Goal: Task Accomplishment & Management: Use online tool/utility

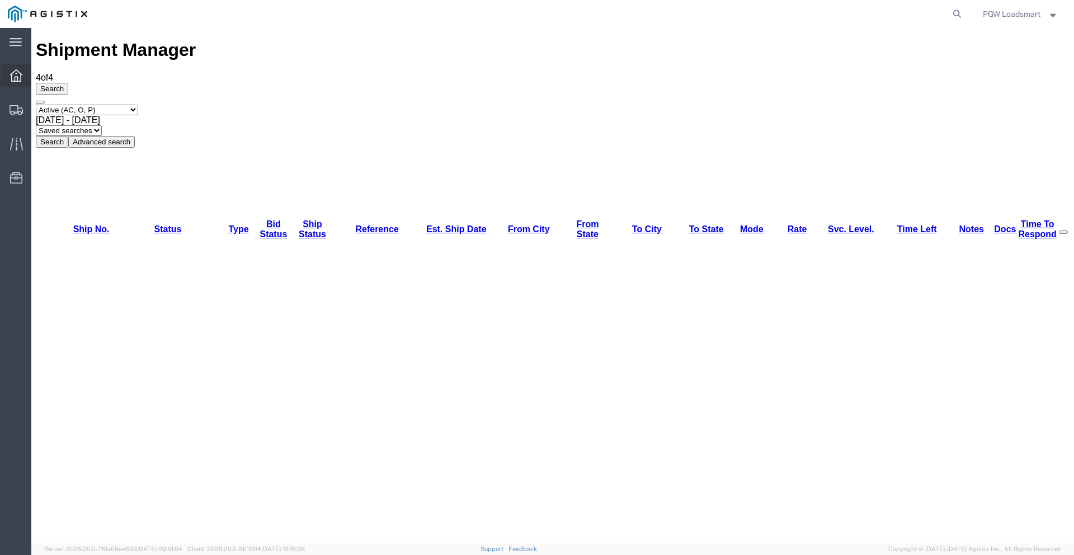
click at [10, 82] on div at bounding box center [16, 75] width 31 height 22
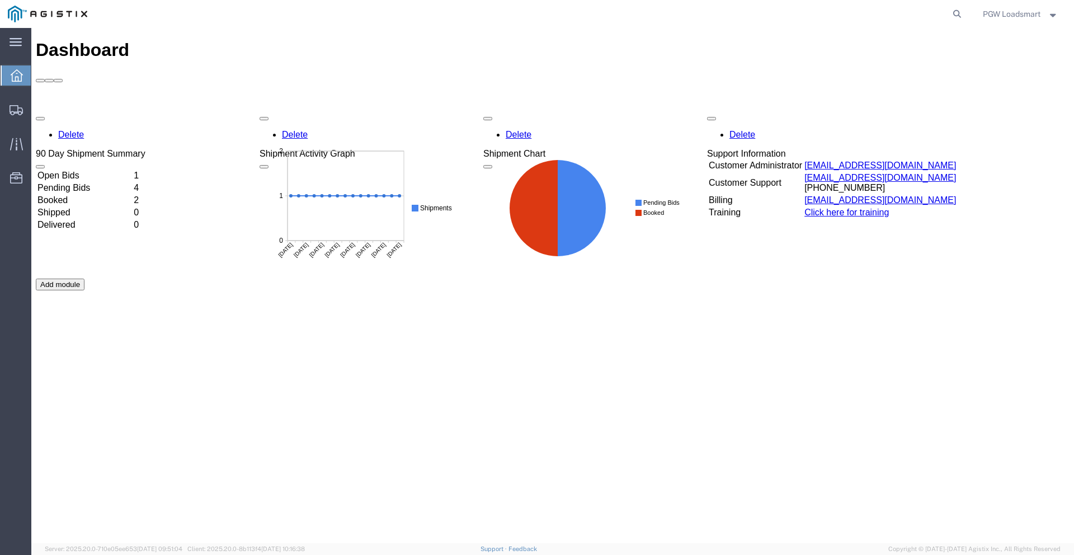
click at [91, 170] on td "Open Bids" at bounding box center [84, 175] width 95 height 11
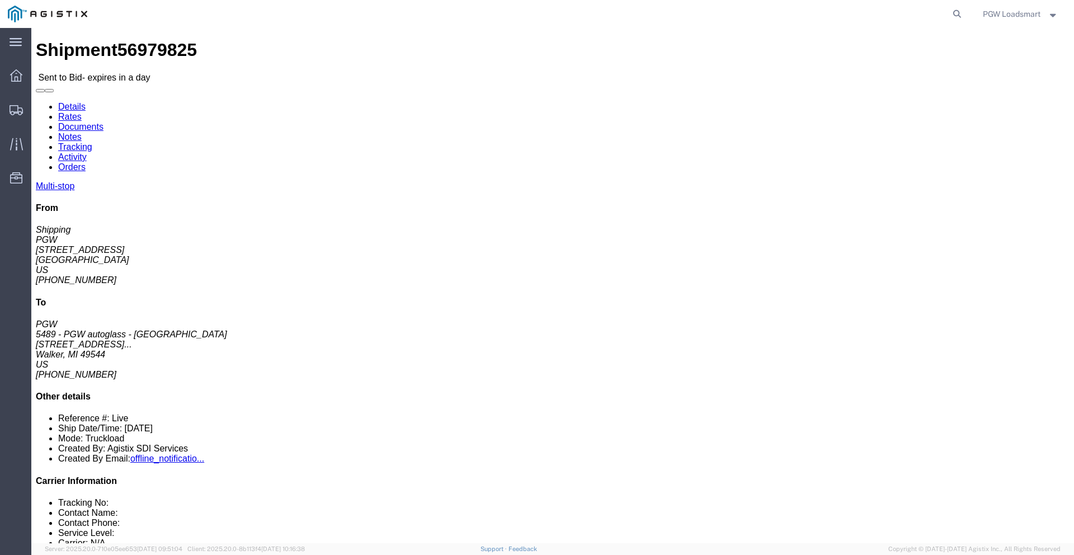
click link "Enter / Modify Bid"
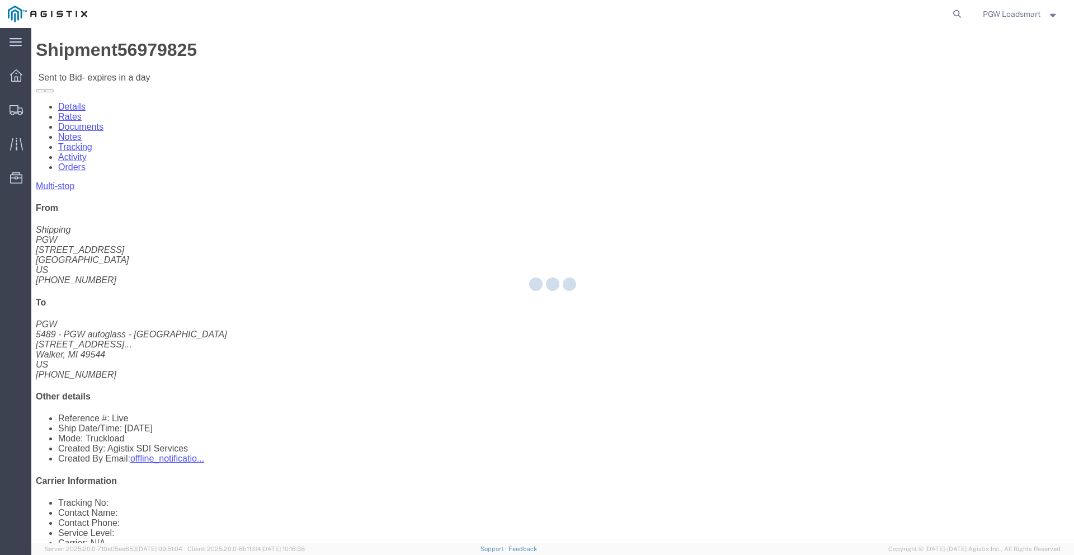
select select "6946"
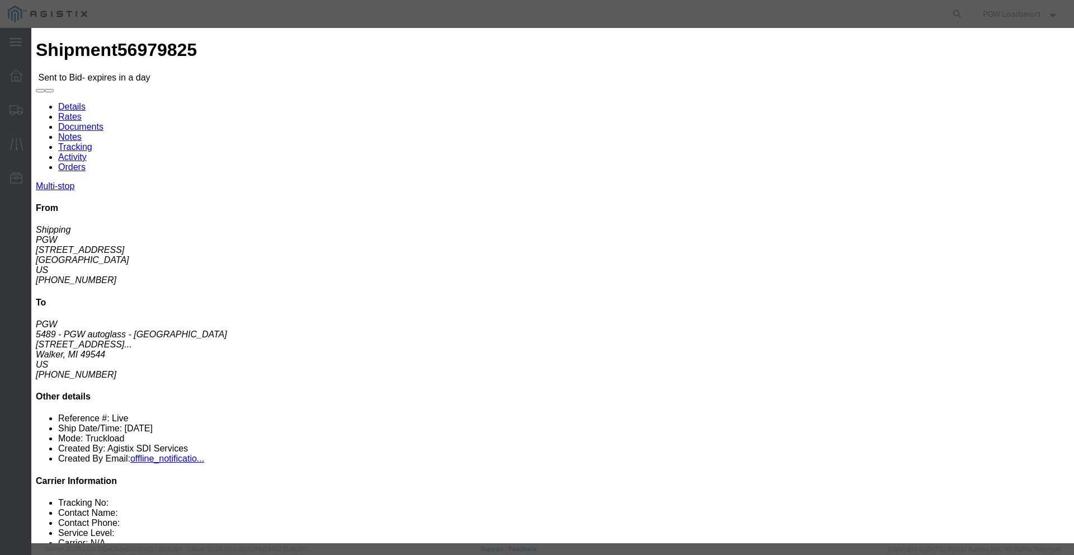
click select "Select Rail TL Standard 3 - 5 Day"
select select "16794"
click select "Select Rail TL Standard 3 - 5 Day"
click input "text"
type input "LOAA"
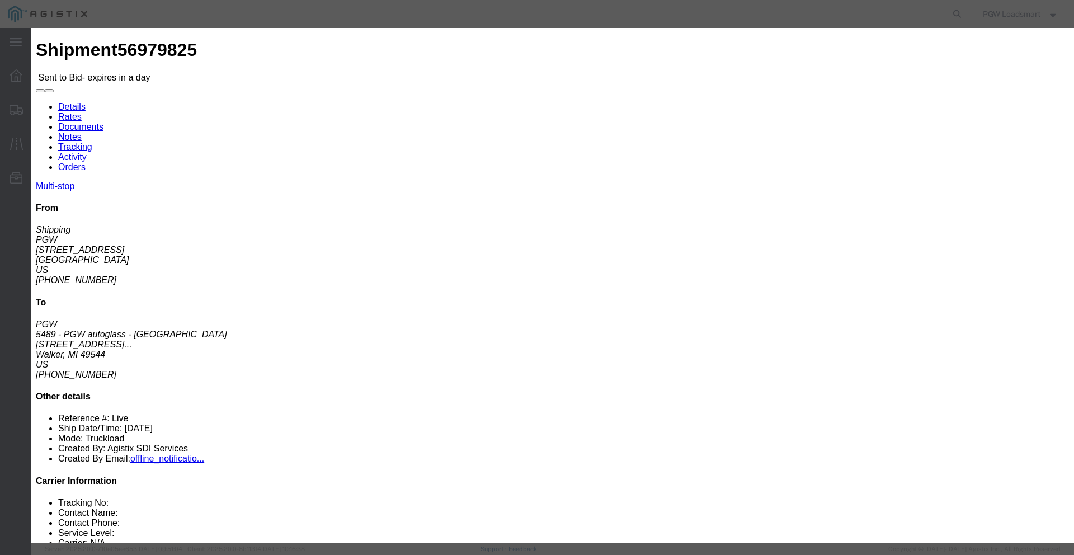
click div "Mode Select Air Less than Truckload Multi-Leg Ocean Freight Rail Small Parcel T…"
click select "Select Air Less than Truckload Multi-Leg Ocean Freight Rail Small Parcel Truckl…"
select select "TL"
click select "Select Air Less than Truckload Multi-Leg Ocean Freight Rail Small Parcel Truckl…"
click input "number"
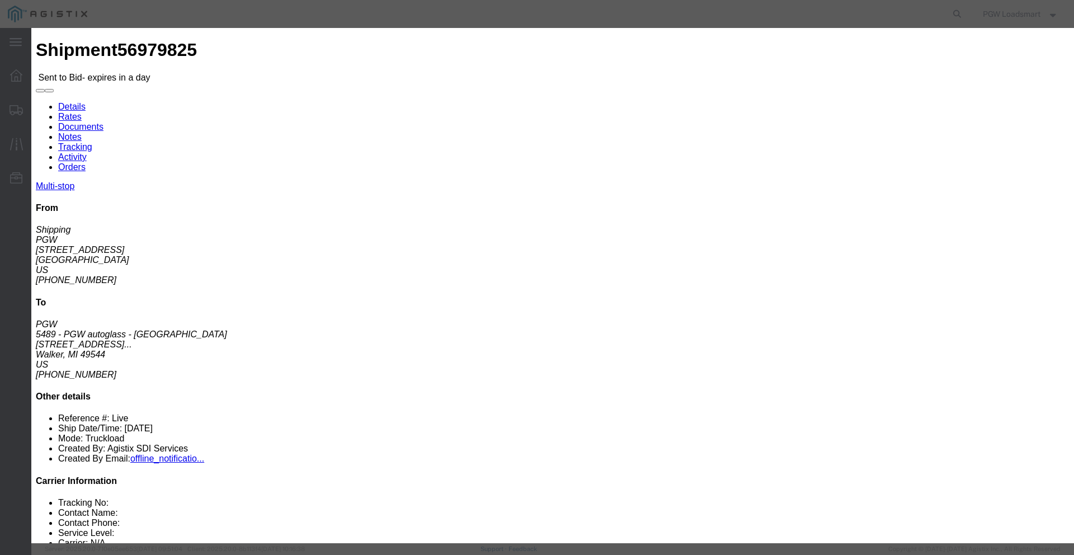
type input "1120"
click input "number"
type input ".01"
click select "Select 2 Day Service 3 Axle Winch Truck 3 to 5 Day Service 96L Domestic Flat Ra…"
select select "FUEL"
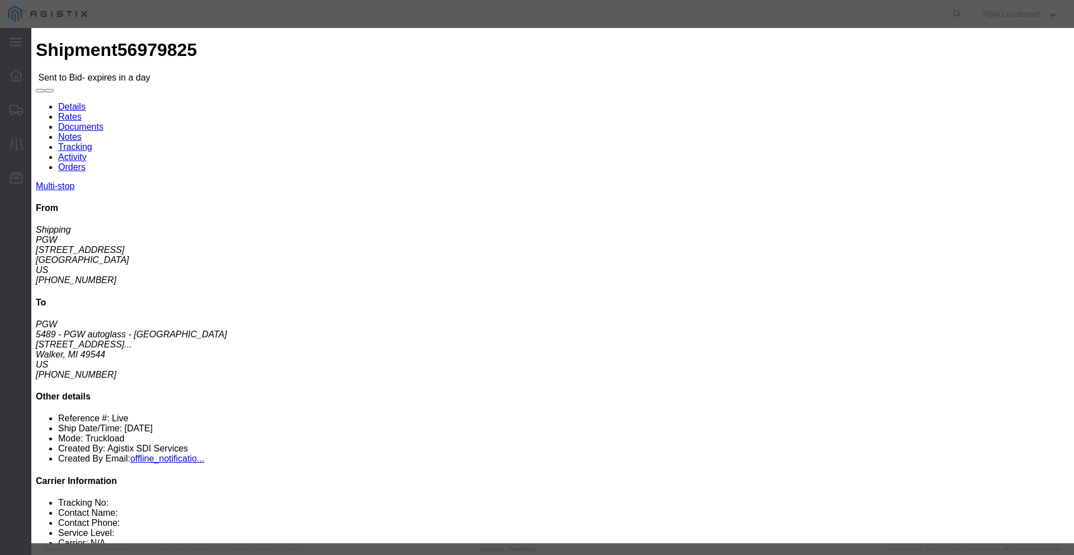
click select "Select 2 Day Service 3 Axle Winch Truck 3 to 5 Day Service 96L Domestic Flat Ra…"
click button "Submit"
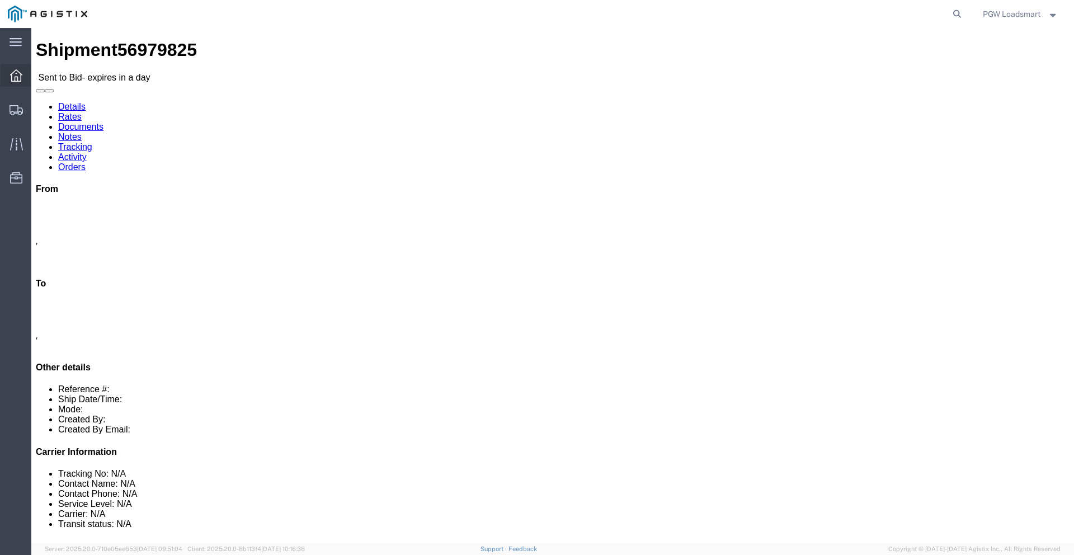
click at [12, 70] on icon at bounding box center [16, 75] width 12 height 12
